Goal: Find contact information: Find contact information

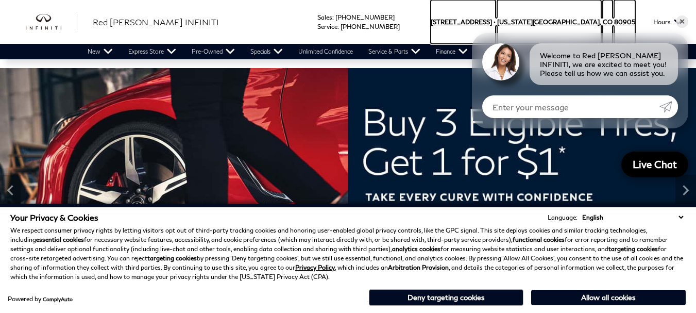
click at [628, 3] on span "80905" at bounding box center [624, 22] width 21 height 44
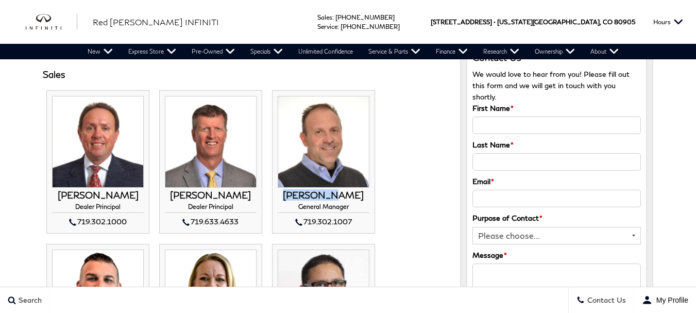
scroll to position [51, 0]
drag, startPoint x: 338, startPoint y: 192, endPoint x: 359, endPoint y: 192, distance: 21.1
click at [359, 192] on h3 "[PERSON_NAME]" at bounding box center [324, 195] width 92 height 10
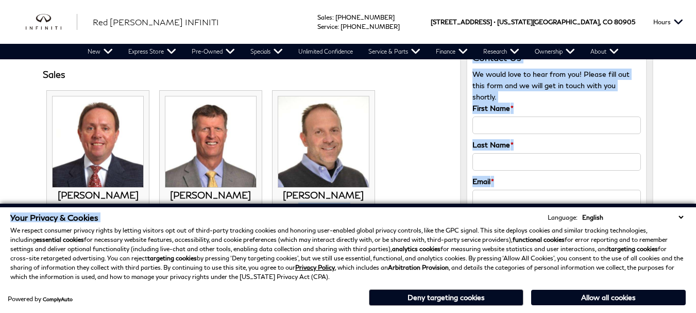
click at [593, 301] on button "Allow all cookies" at bounding box center [608, 296] width 154 height 15
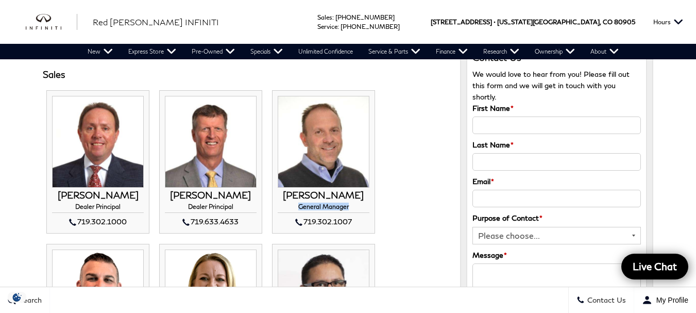
drag, startPoint x: 292, startPoint y: 209, endPoint x: 358, endPoint y: 206, distance: 65.9
click at [358, 206] on h4 "General Manager" at bounding box center [324, 208] width 92 height 10
copy h4 "General Manager"
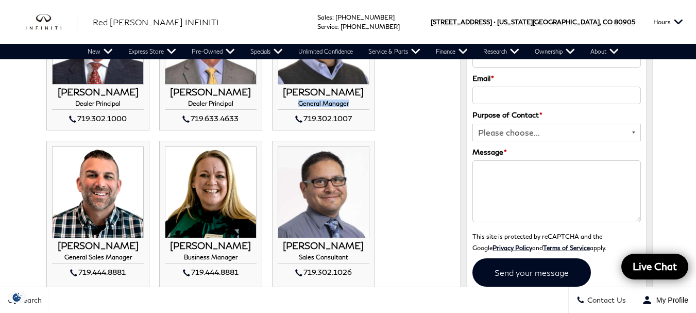
scroll to position [103, 0]
